Goal: Task Accomplishment & Management: Manage account settings

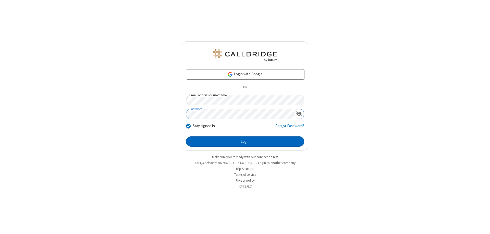
click at [245, 141] on button "Login" at bounding box center [245, 141] width 118 height 10
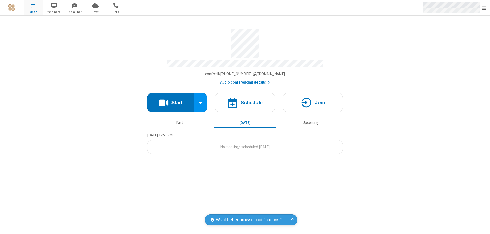
click at [484, 8] on span "Open menu" at bounding box center [484, 8] width 4 height 5
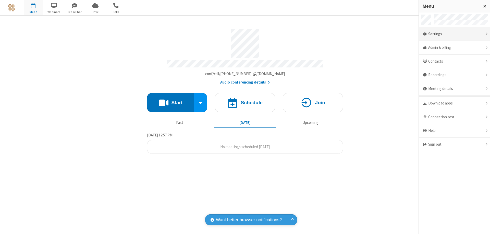
click at [454, 34] on div "Settings" at bounding box center [454, 34] width 71 height 14
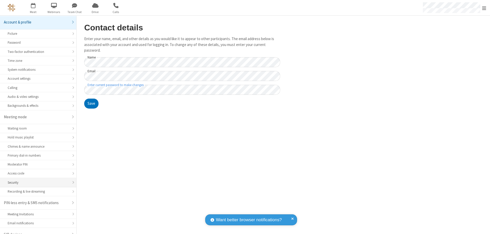
click at [36, 180] on div "Security" at bounding box center [38, 182] width 61 height 5
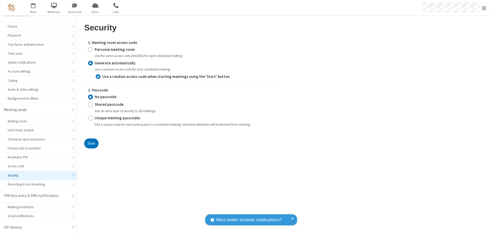
click at [90, 49] on input "Personal meeting room" at bounding box center [90, 49] width 5 height 5
radio input "true"
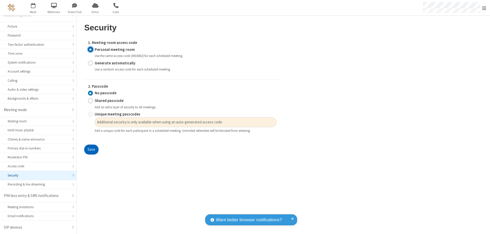
click at [91, 150] on button "Save" at bounding box center [91, 149] width 14 height 10
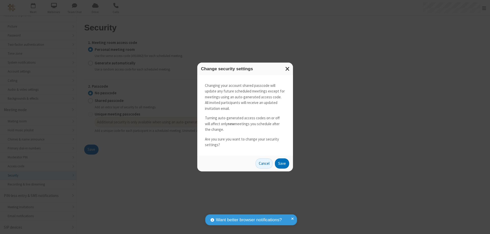
click at [282, 163] on button "Save" at bounding box center [282, 163] width 14 height 10
